Goal: Navigation & Orientation: Find specific page/section

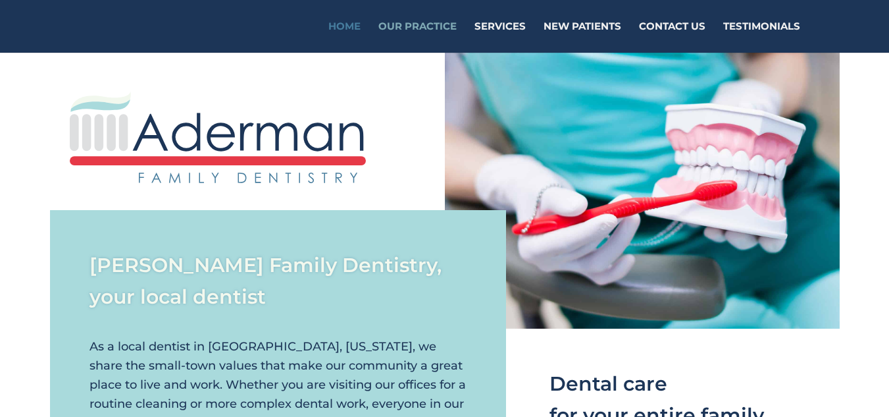
click at [387, 31] on link "Our Practice" at bounding box center [418, 37] width 78 height 31
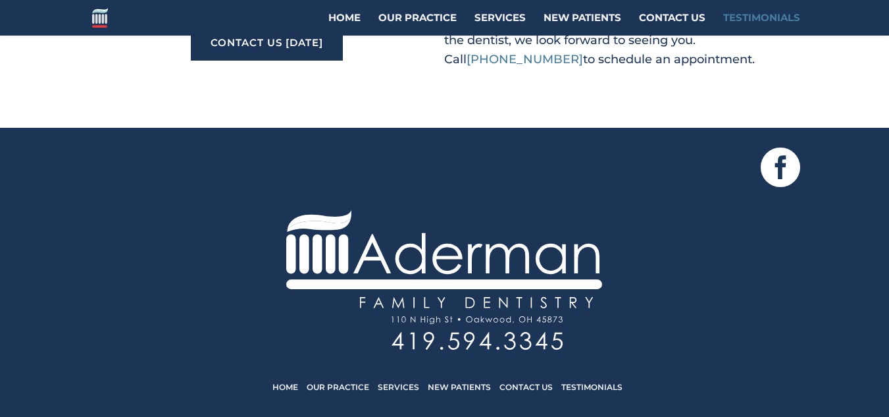
scroll to position [1304, 0]
